Goal: Task Accomplishment & Management: Manage account settings

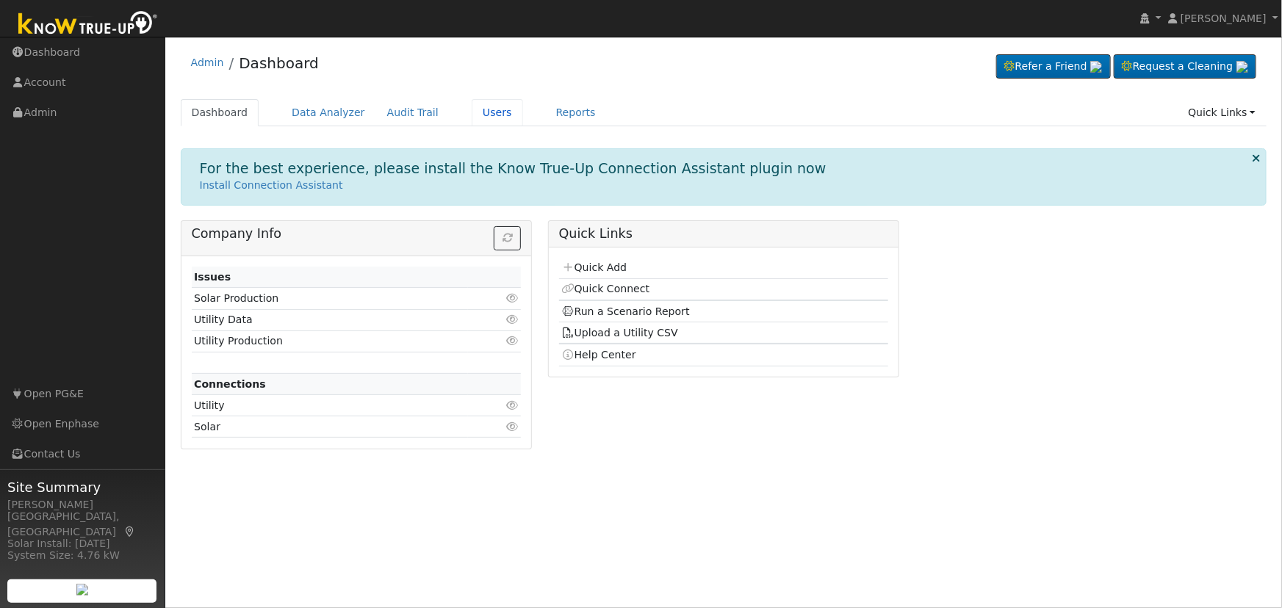
click at [480, 114] on link "Users" at bounding box center [497, 112] width 51 height 27
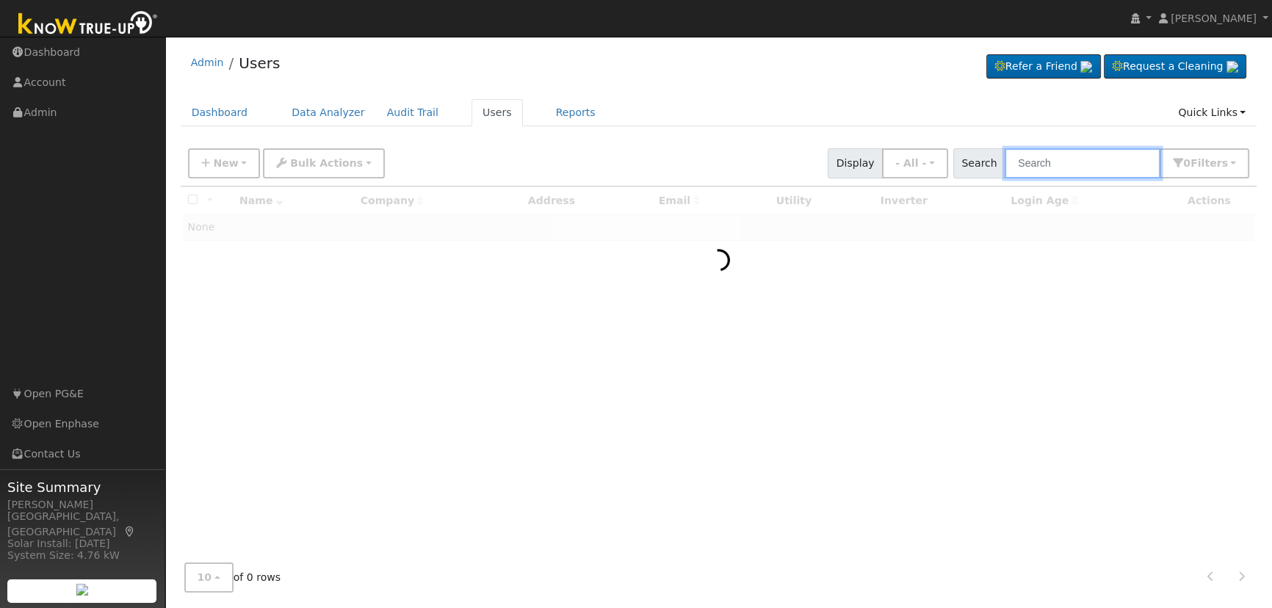
click at [1068, 156] on input "text" at bounding box center [1083, 163] width 156 height 30
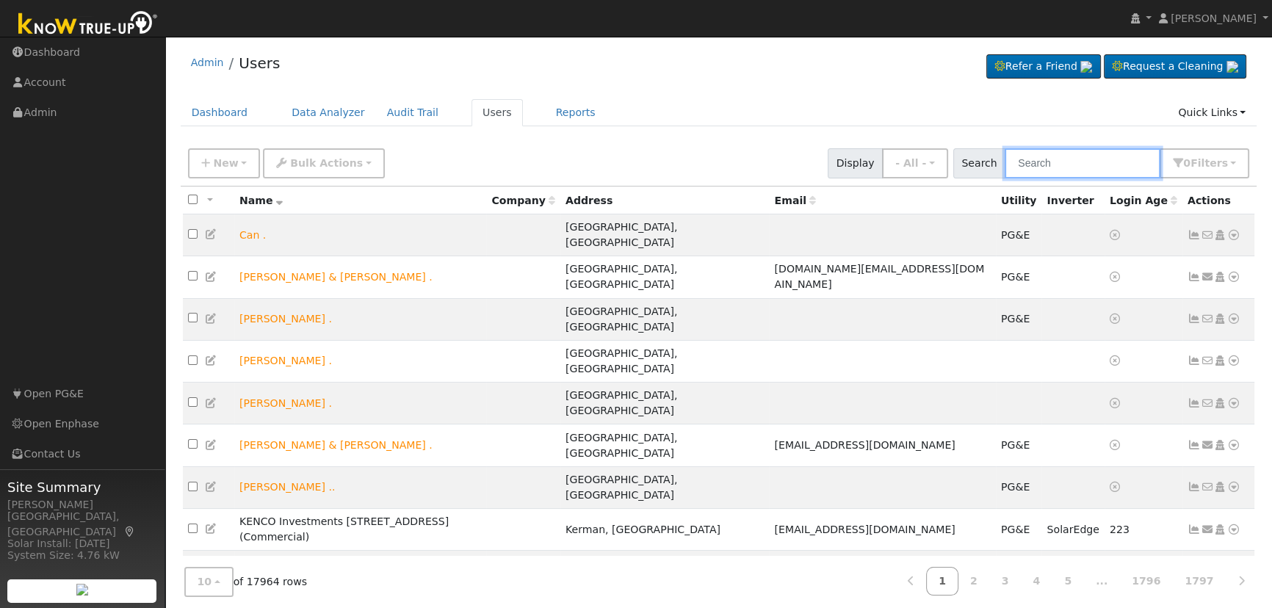
paste input "2879125147-4"
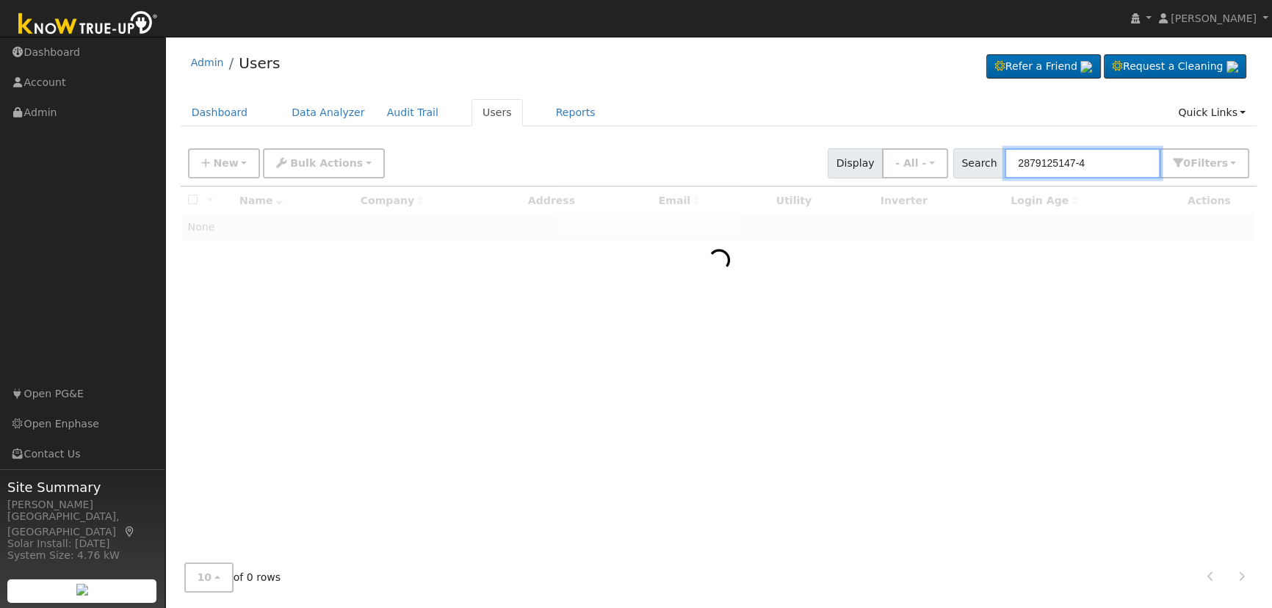
type input "2879125147-4"
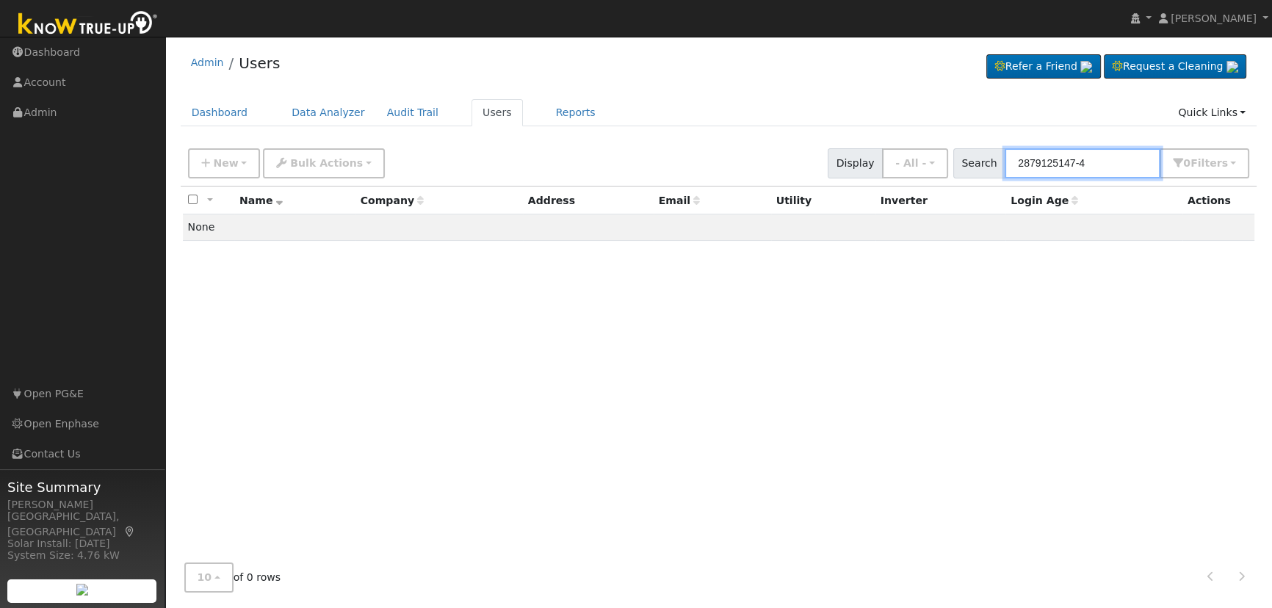
click at [1065, 156] on input "2879125147-4" at bounding box center [1083, 163] width 156 height 30
paste input "James barrios"
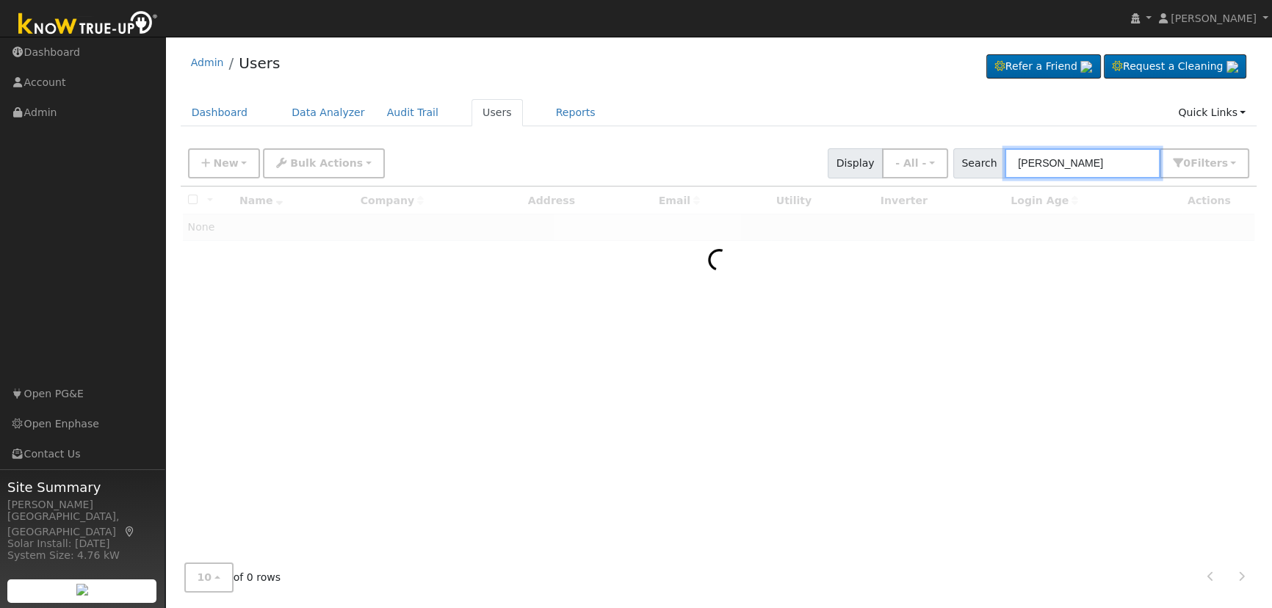
type input "James barrios"
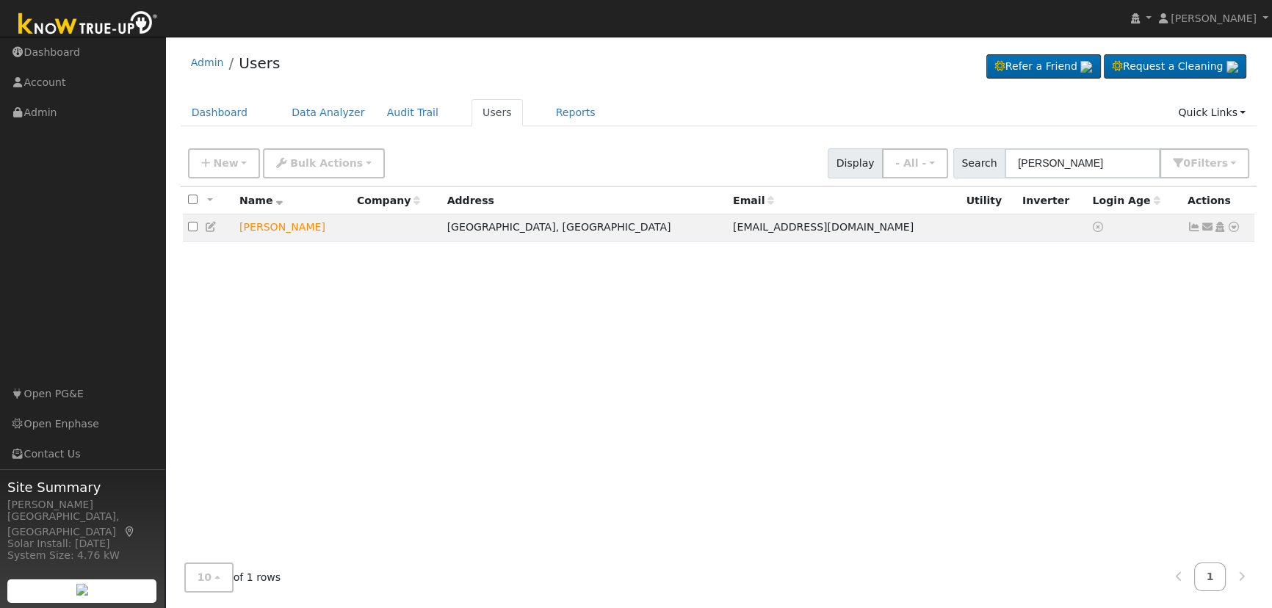
click at [1234, 226] on icon at bounding box center [1233, 227] width 13 height 10
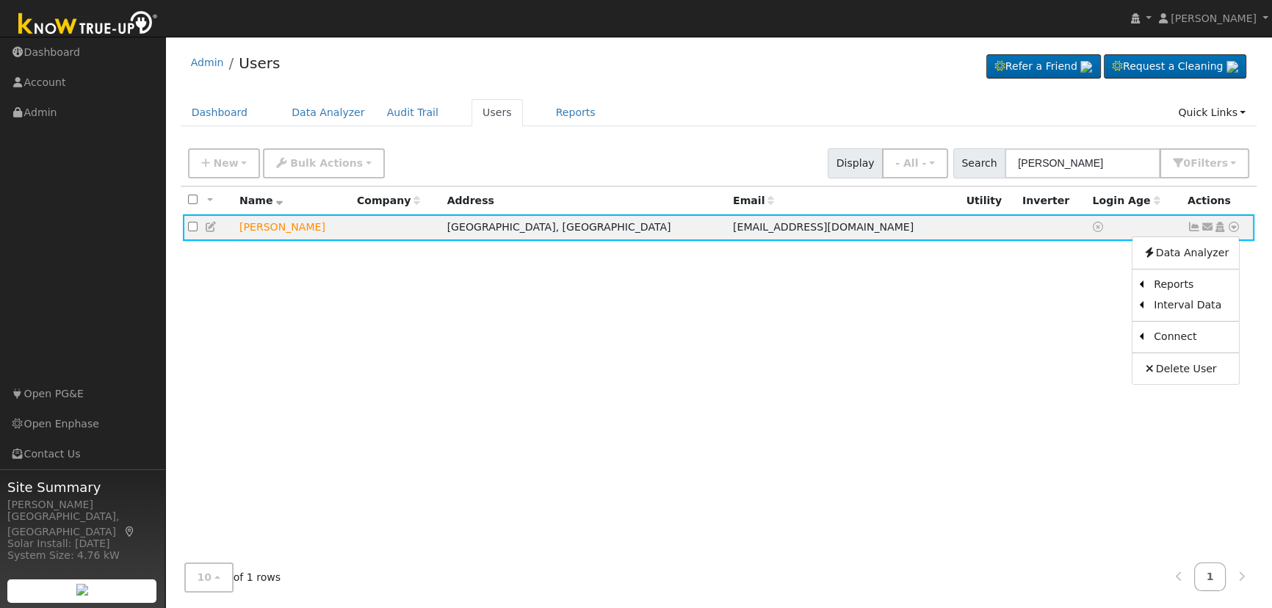
click at [1221, 228] on icon at bounding box center [1219, 227] width 13 height 10
